Goal: Task Accomplishment & Management: Use online tool/utility

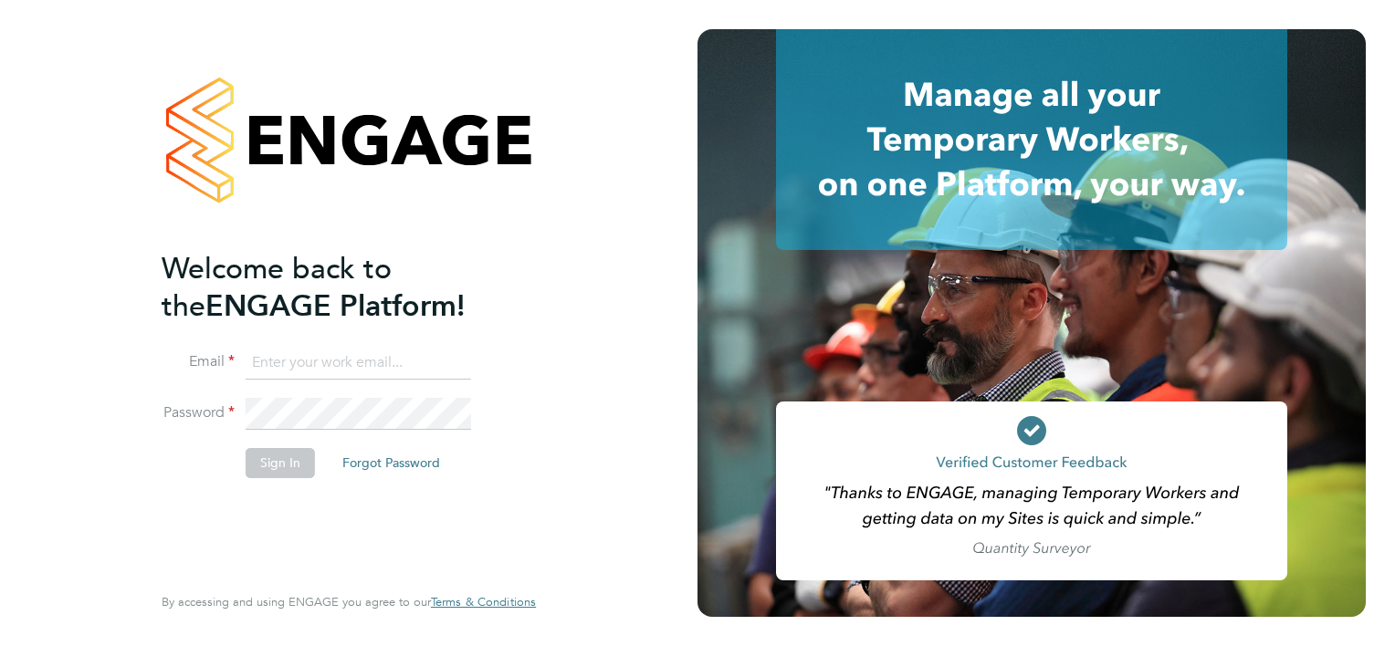
type input "tony.kavanagh@vistry.co.uk"
click at [255, 467] on button "Sign In" at bounding box center [280, 462] width 69 height 29
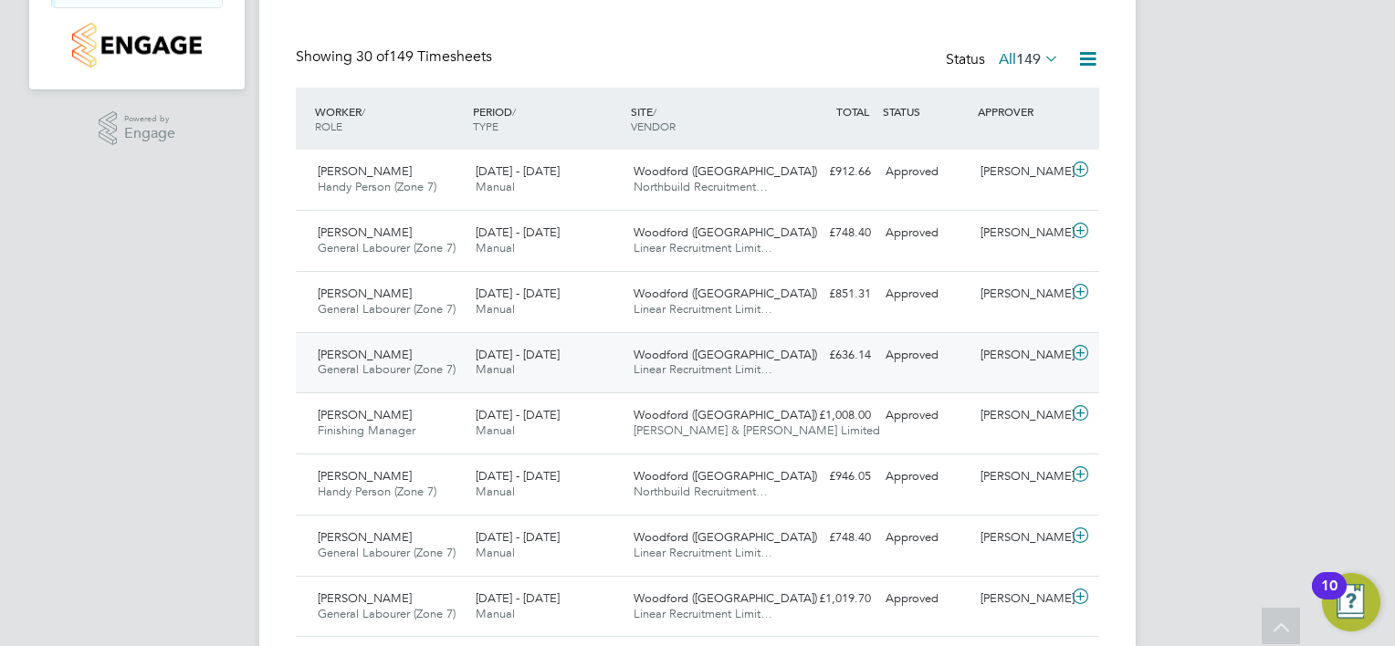
click at [698, 352] on span "Woodford ([GEOGRAPHIC_DATA])" at bounding box center [726, 355] width 184 height 16
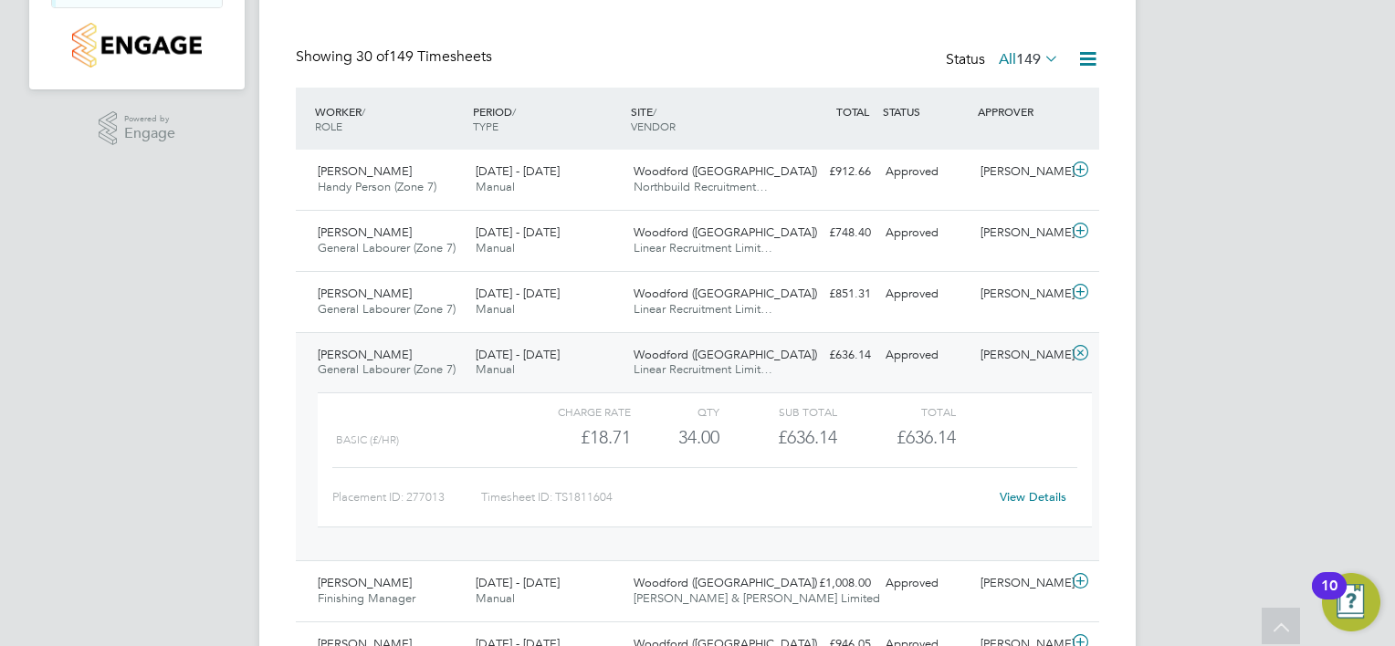
click at [1030, 497] on link "View Details" at bounding box center [1033, 497] width 67 height 16
